Goal: Check status: Check status

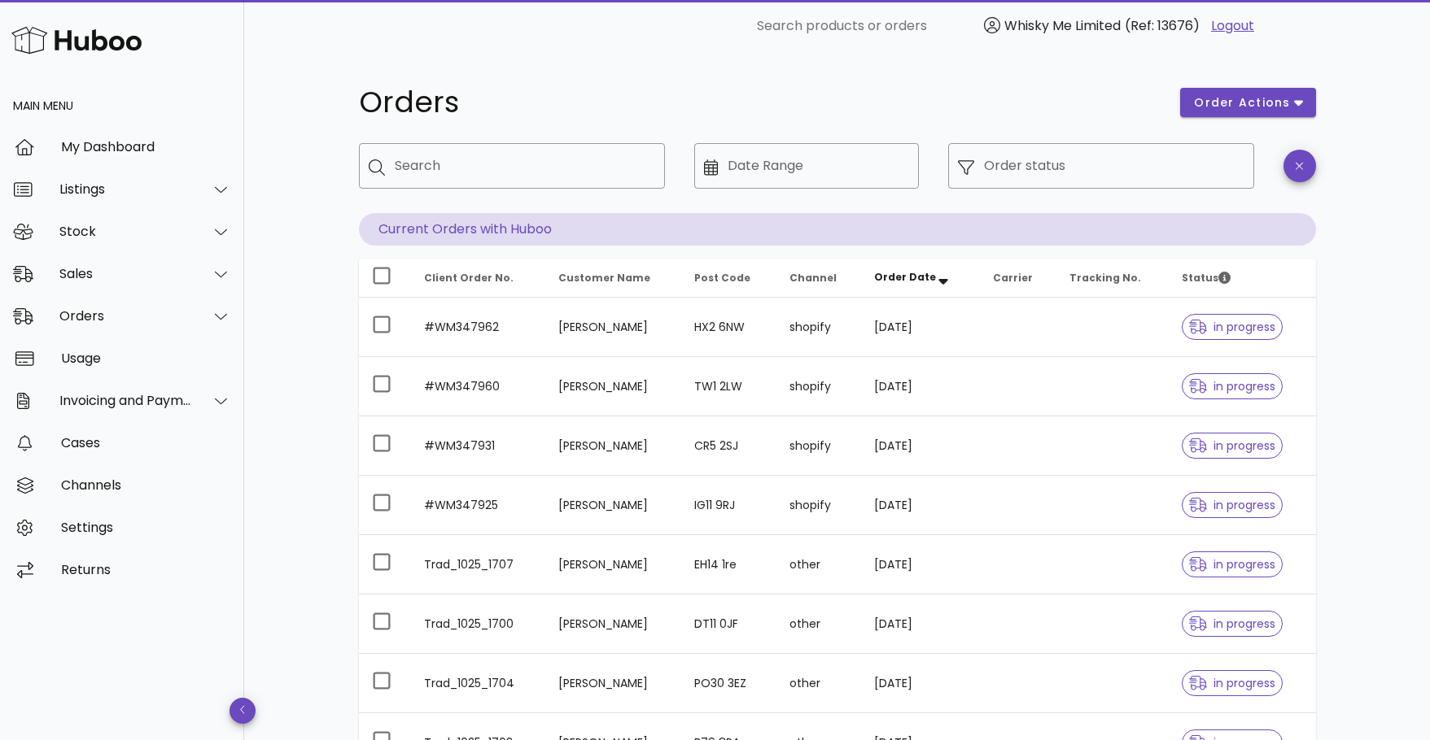
click at [1340, 348] on div "Orders order actions ​ Search ​ Date Range ​ Order status Current Orders with H…" at bounding box center [837, 561] width 1035 height 1019
click at [1357, 343] on div "Orders order actions ​ Search ​ Date Range ​ Order status Current Orders with H…" at bounding box center [837, 561] width 1186 height 1019
click at [1138, 189] on div "​ Order status" at bounding box center [1100, 178] width 325 height 90
click at [1094, 175] on input "Order status" at bounding box center [1114, 166] width 260 height 26
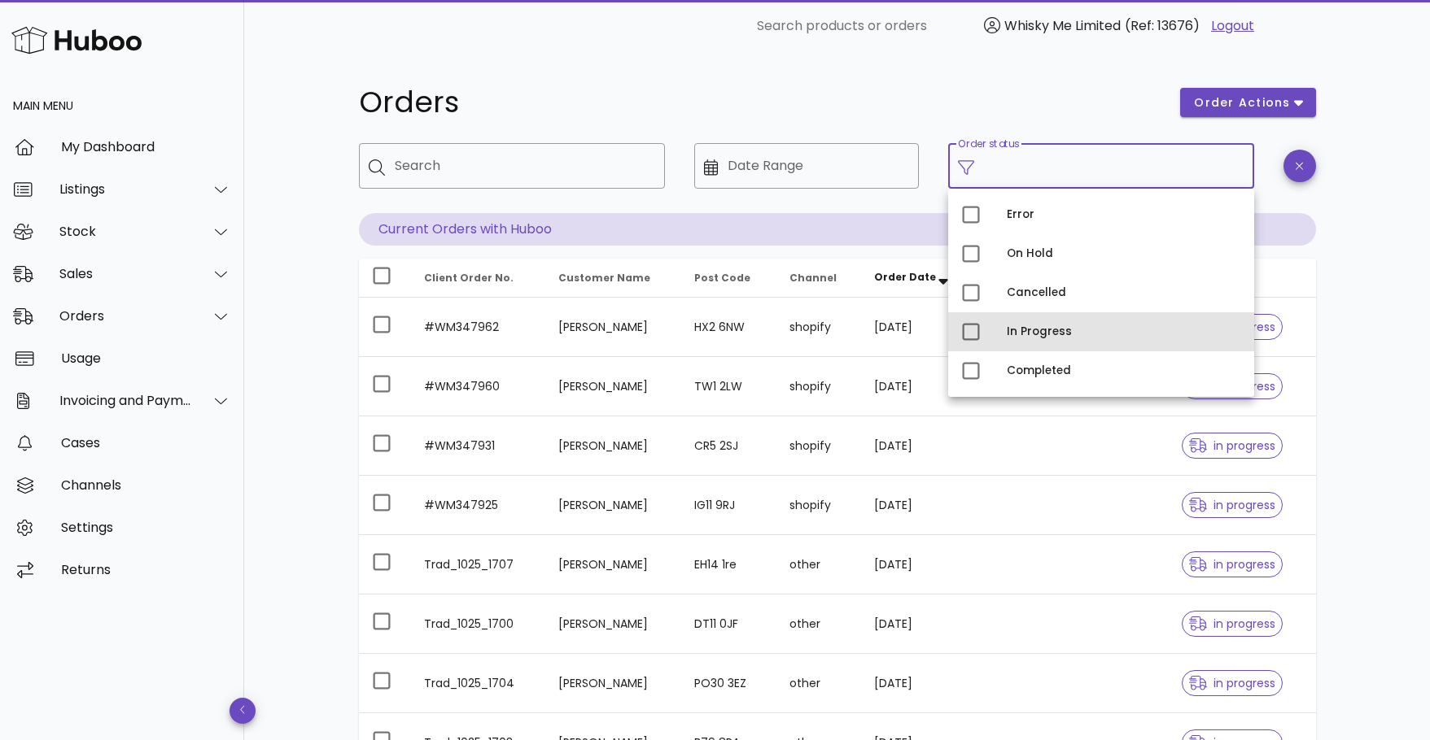
click at [1011, 324] on div "In Progress" at bounding box center [1124, 332] width 234 height 26
type input "**********"
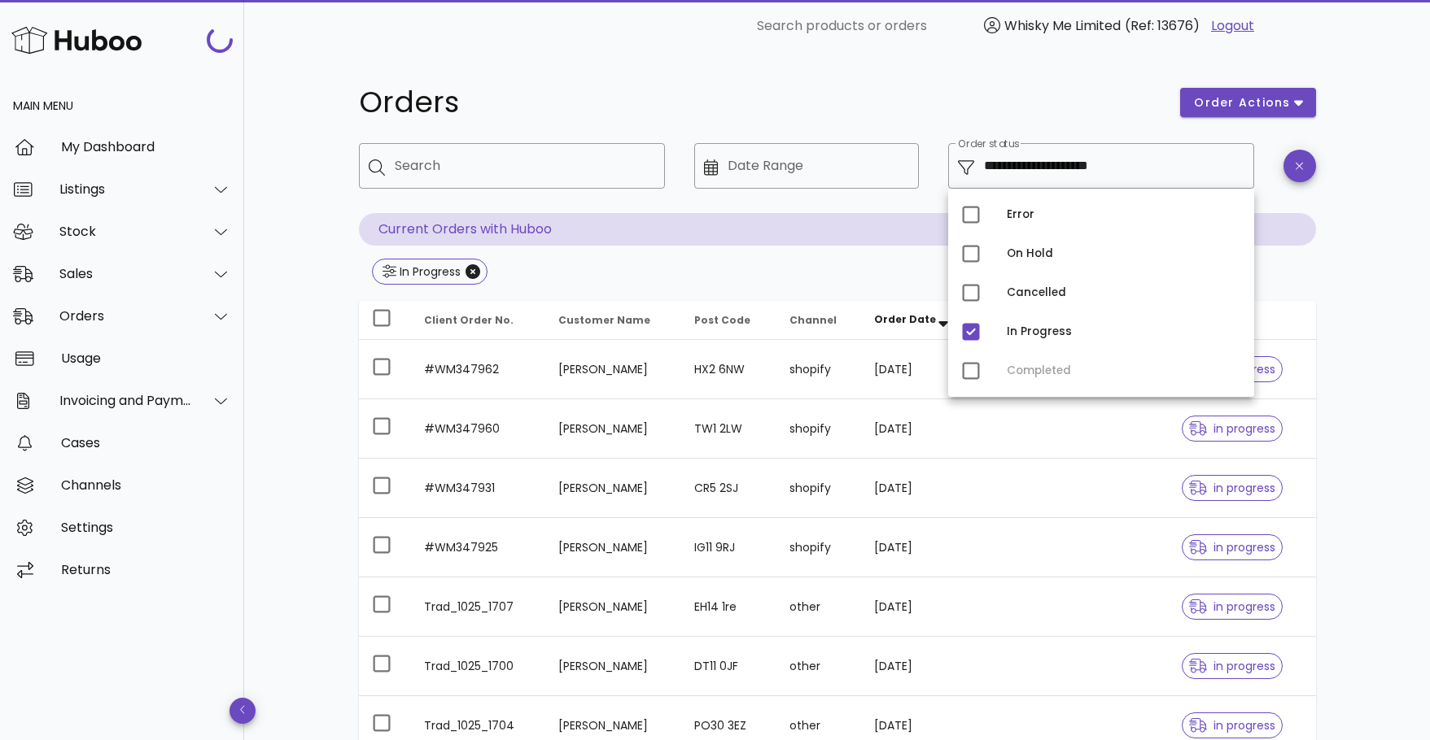
click at [1312, 291] on div "**********" at bounding box center [837, 529] width 957 height 903
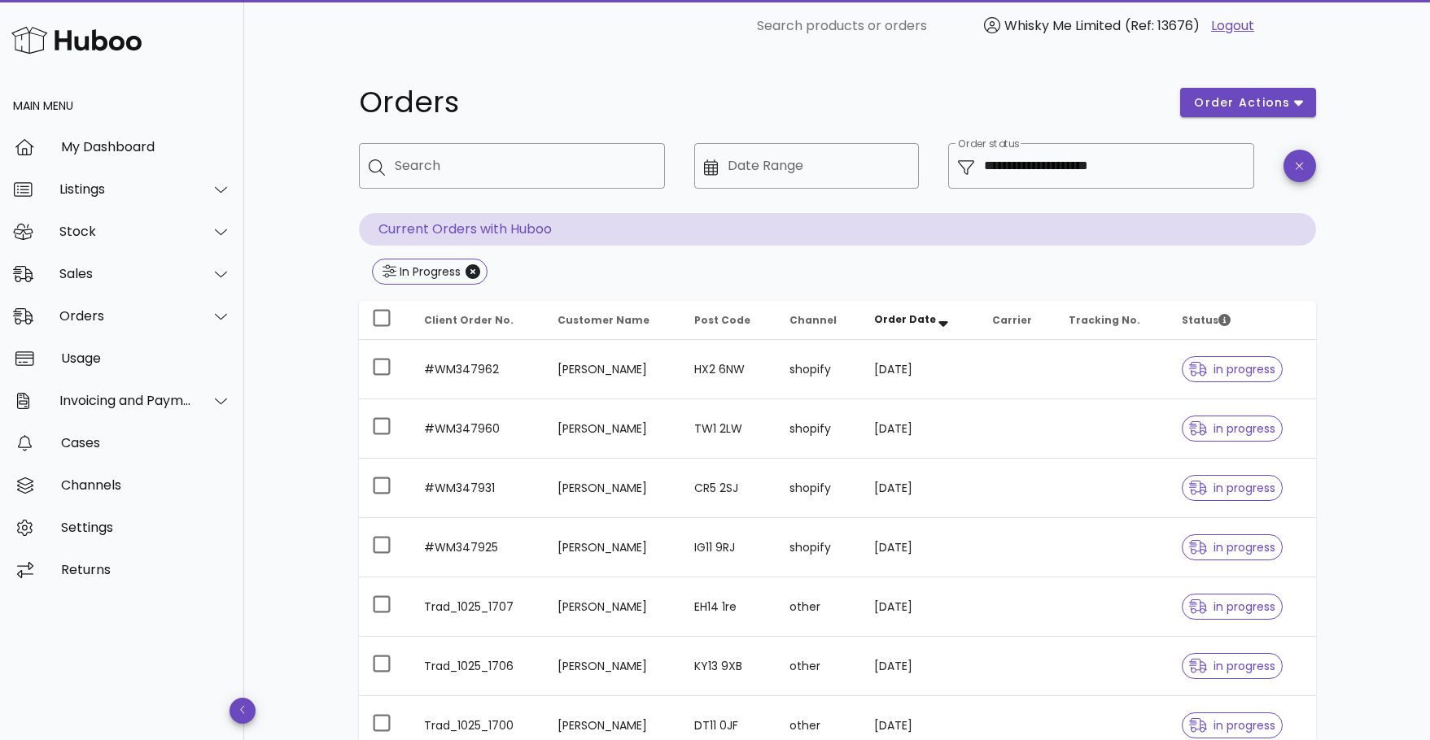
scroll to position [373, 0]
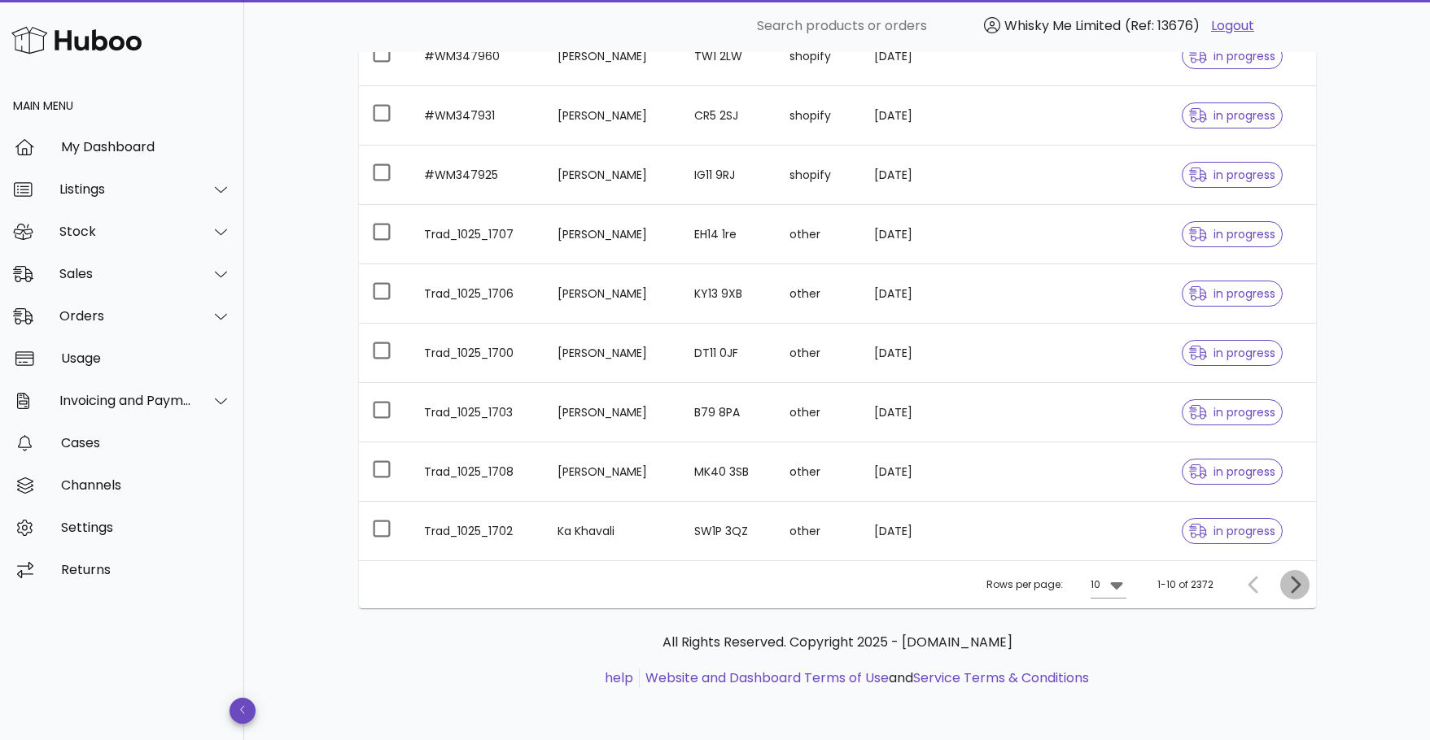
click at [1287, 586] on icon "Next page" at bounding box center [1295, 585] width 20 height 20
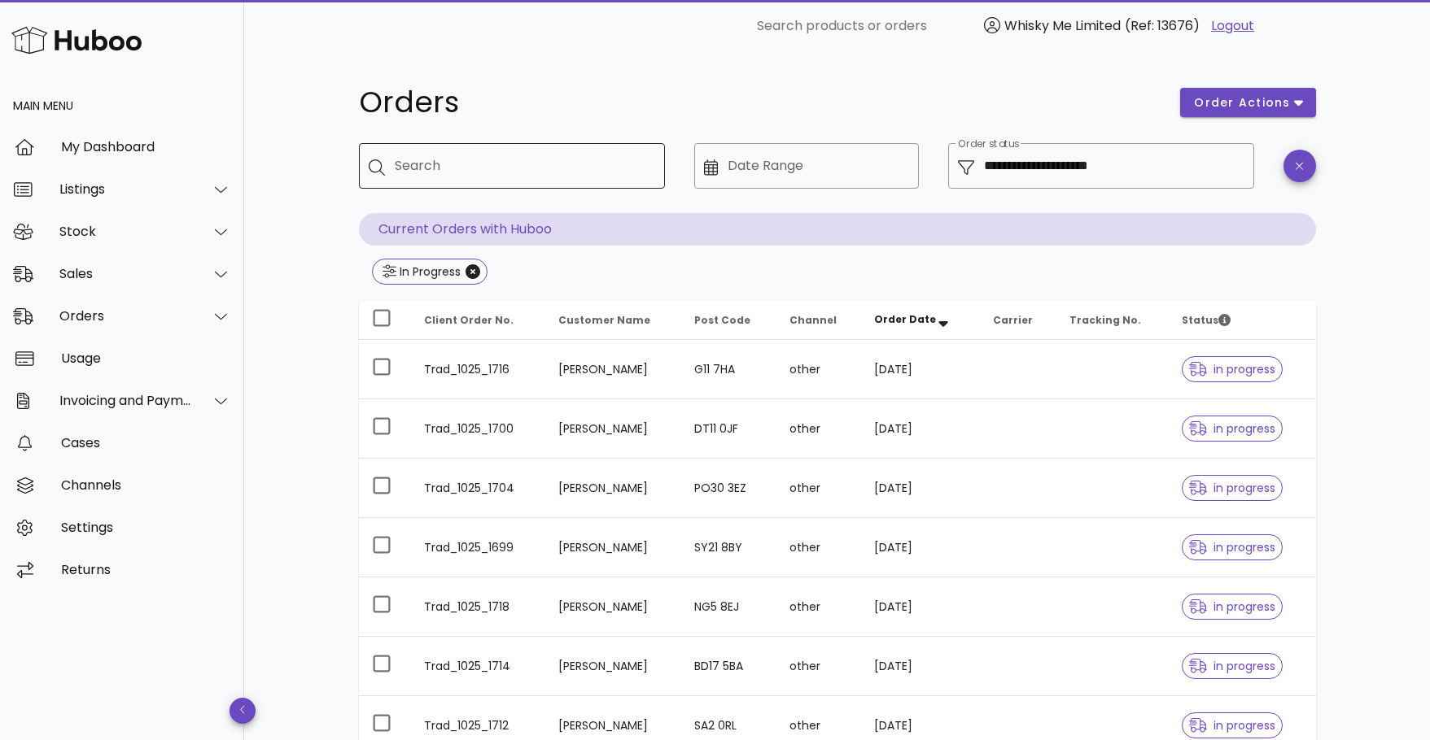
click at [500, 172] on input "Search" at bounding box center [523, 166] width 257 height 26
type input "****"
click at [551, 273] on icon "Close" at bounding box center [555, 271] width 15 height 15
click at [426, 160] on input "Search" at bounding box center [523, 166] width 257 height 26
type input "*********"
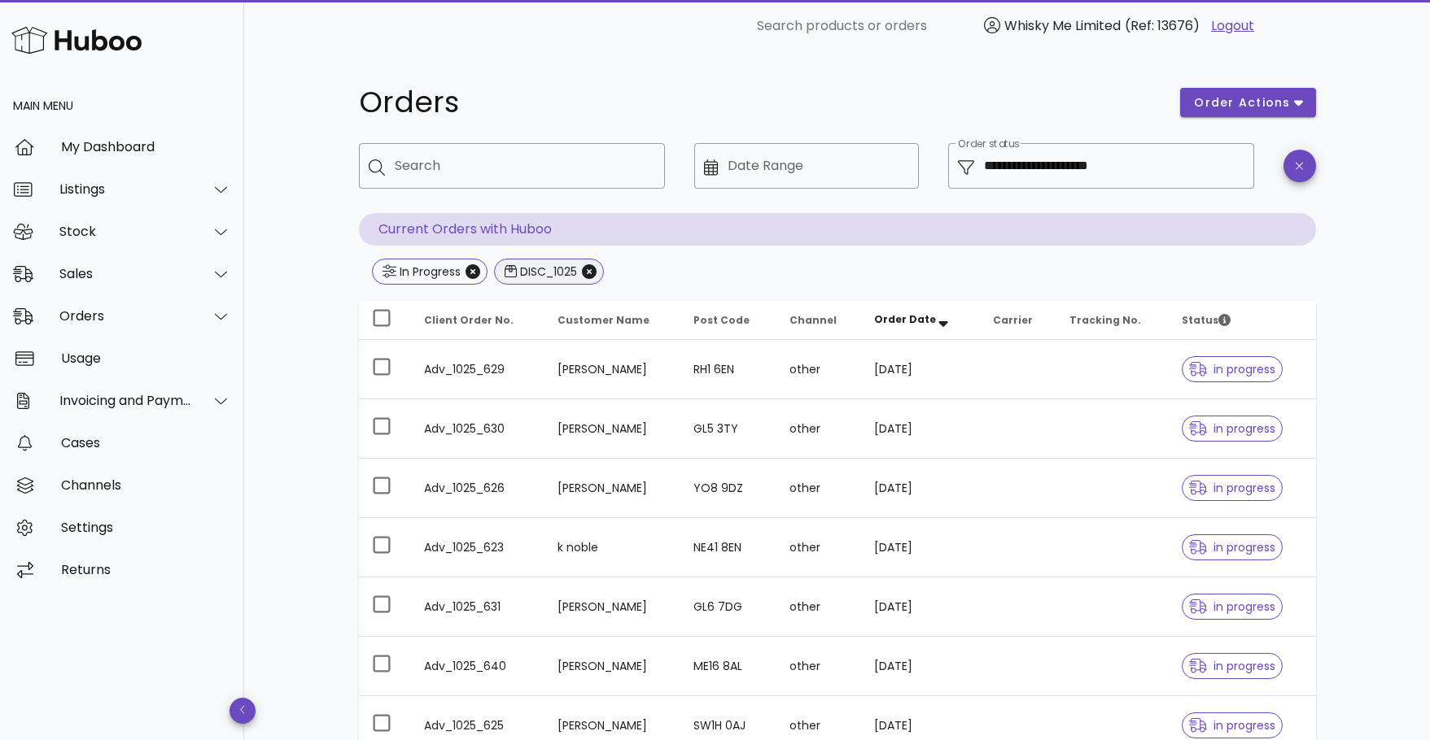
click at [584, 273] on span "DISC_1025" at bounding box center [548, 272] width 89 height 24
click at [587, 273] on icon "Close" at bounding box center [589, 271] width 15 height 15
click at [477, 277] on icon "Close" at bounding box center [472, 271] width 15 height 15
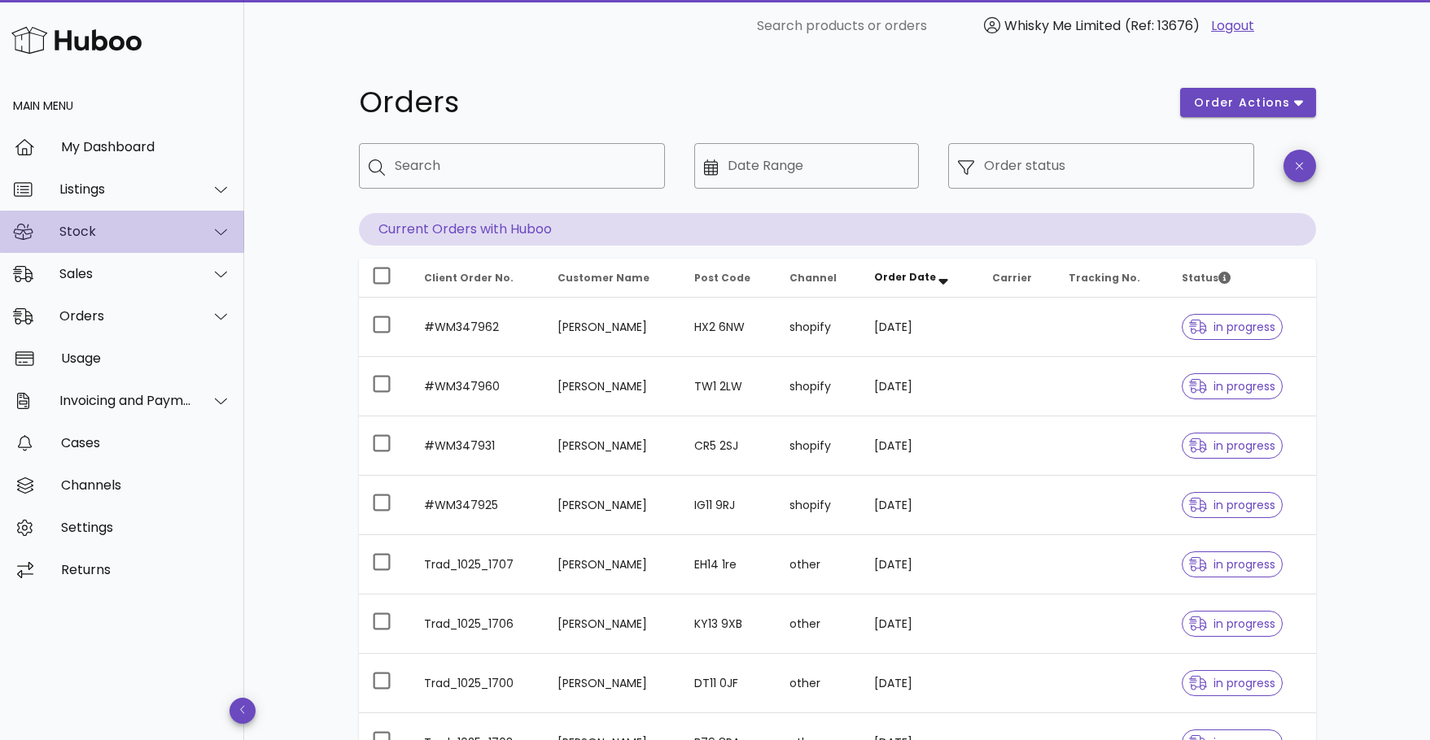
click at [186, 242] on div "Stock" at bounding box center [122, 232] width 244 height 42
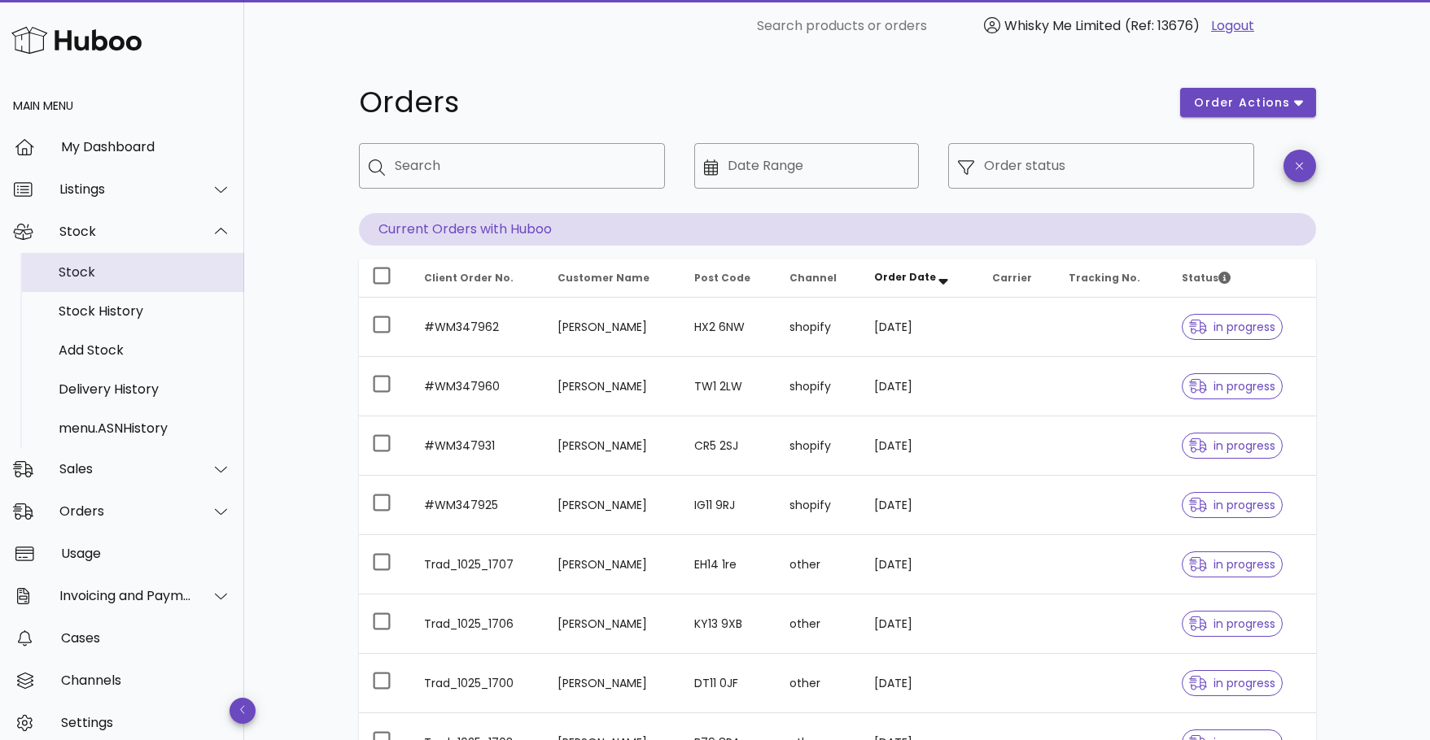
click at [142, 281] on div "Stock" at bounding box center [145, 272] width 172 height 35
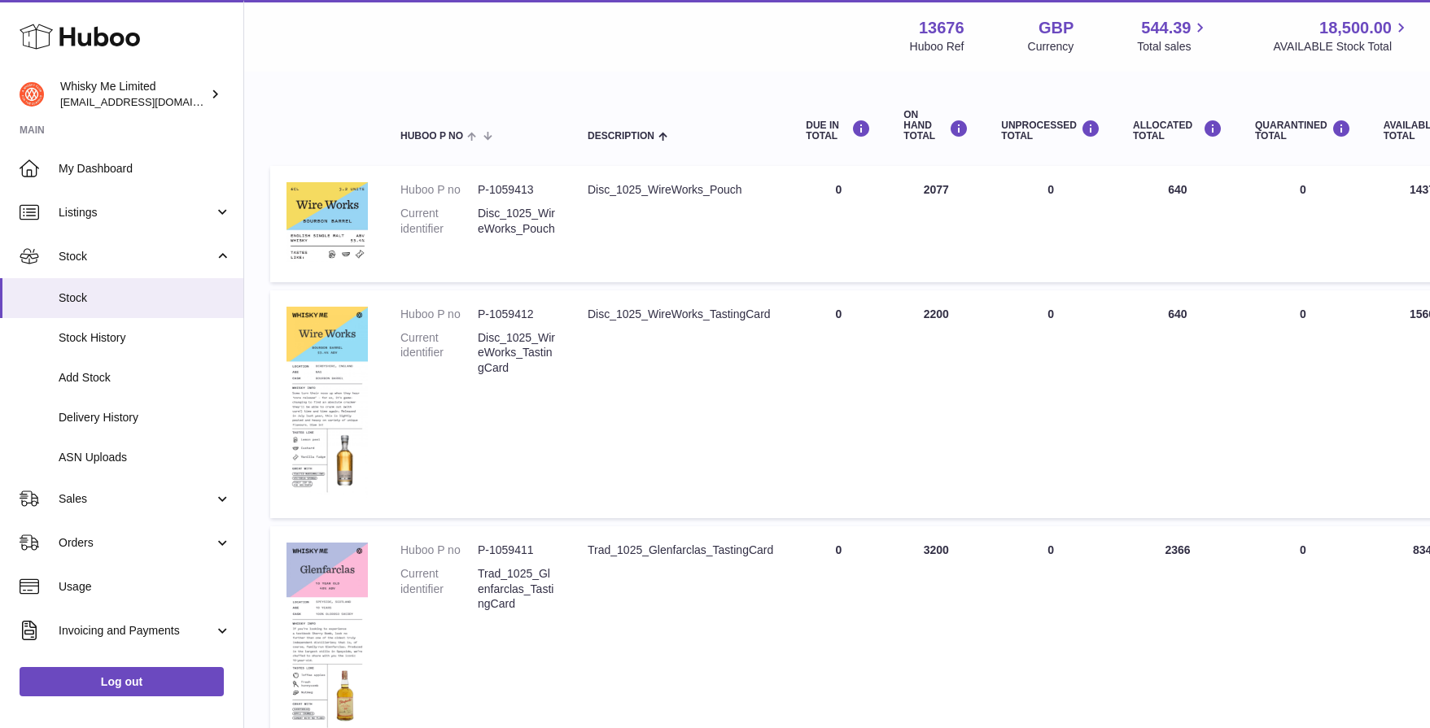
scroll to position [405, 0]
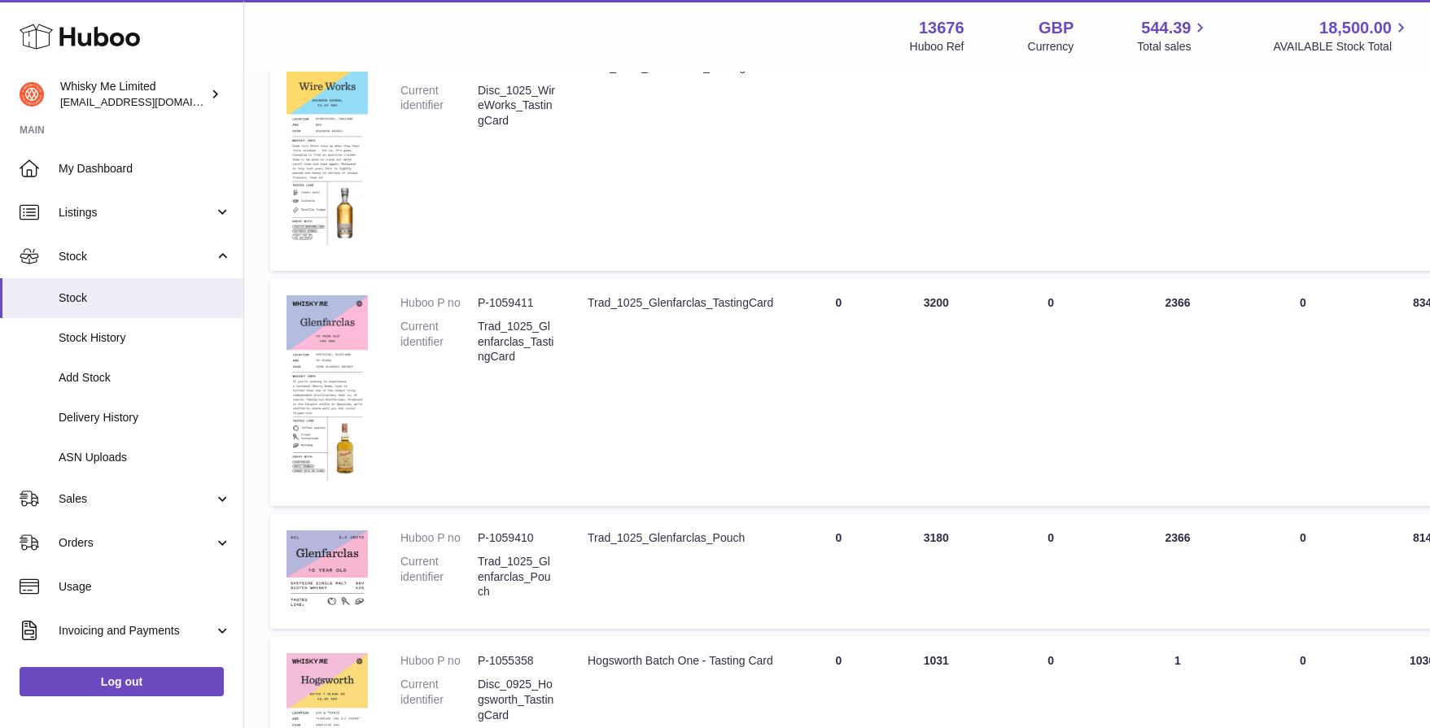
click at [1102, 456] on td "UNPROCESSED Total 0" at bounding box center [1051, 392] width 132 height 227
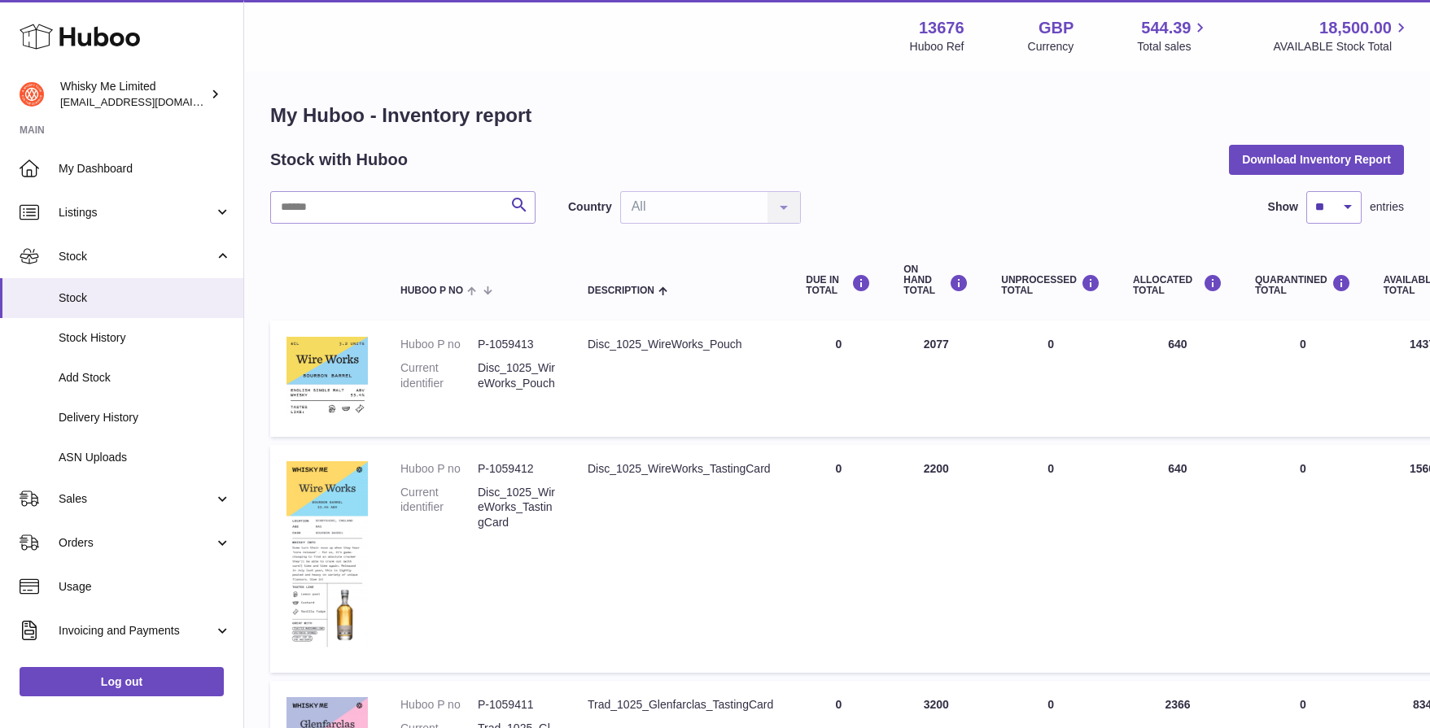
scroll to position [0, 0]
